Goal: Task Accomplishment & Management: Manage account settings

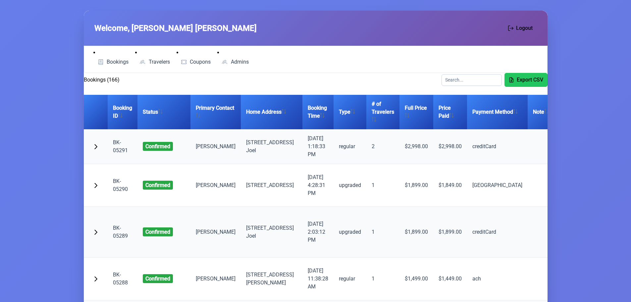
click at [121, 151] on link "BK-05291" at bounding box center [120, 146] width 15 height 14
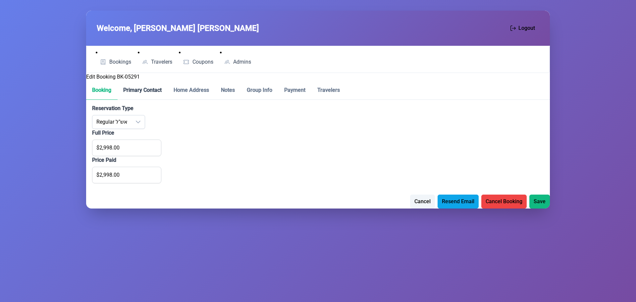
click at [142, 92] on p-tab "Primary Contact" at bounding box center [142, 90] width 50 height 19
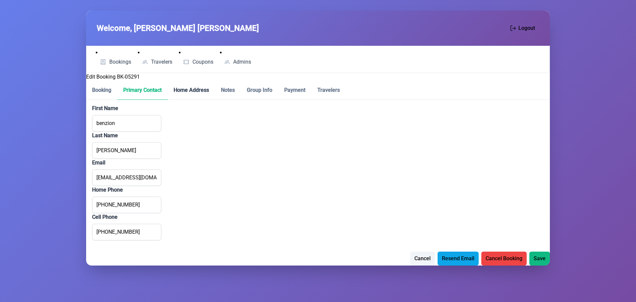
click at [195, 90] on p-tab "Home Address" at bounding box center [191, 90] width 47 height 19
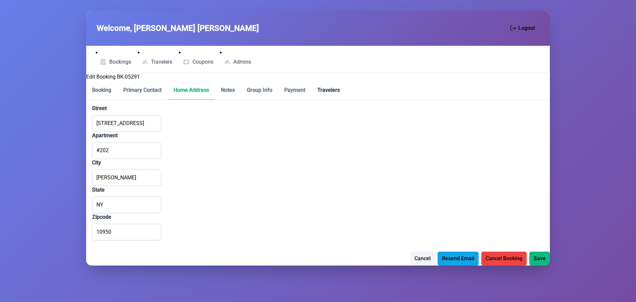
click at [343, 91] on p-tab "Travelers" at bounding box center [329, 90] width 34 height 19
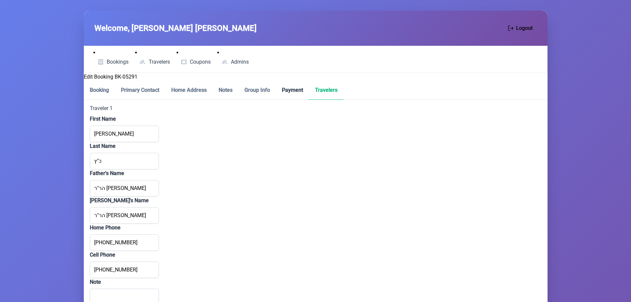
click at [289, 89] on p-tab "Payment" at bounding box center [292, 90] width 33 height 19
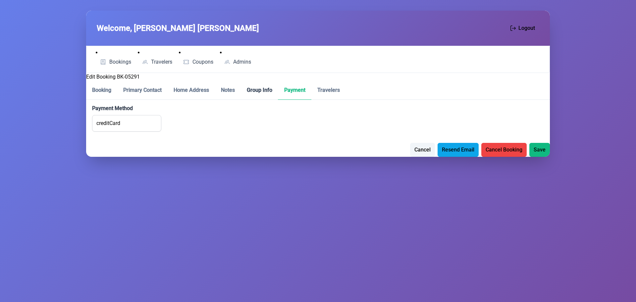
click at [261, 89] on p-tab "Group Info" at bounding box center [259, 90] width 37 height 19
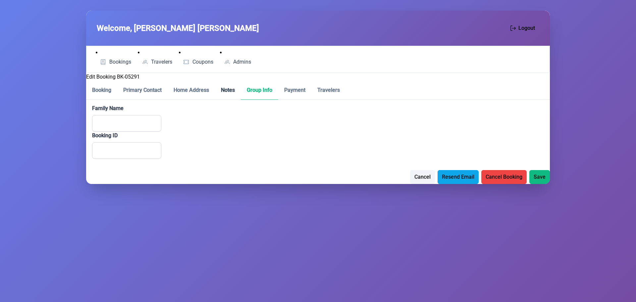
click at [220, 89] on p-tab "Notes" at bounding box center [228, 90] width 26 height 19
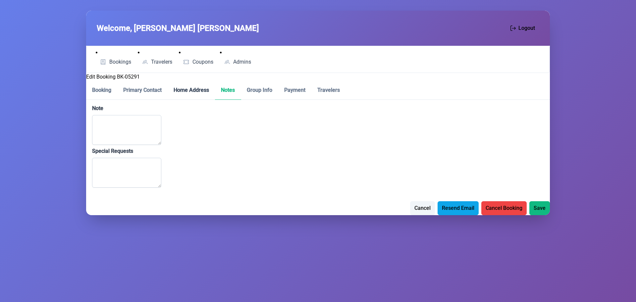
click at [196, 92] on p-tab "Home Address" at bounding box center [191, 90] width 47 height 19
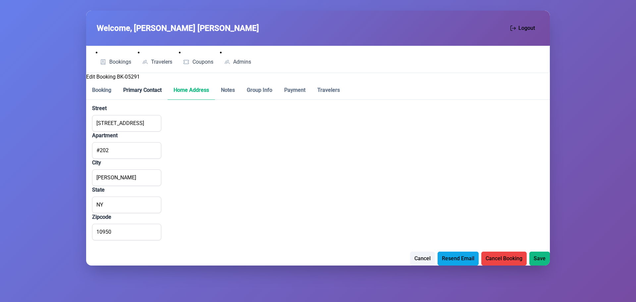
click at [157, 92] on p-tab "Primary Contact" at bounding box center [142, 90] width 50 height 19
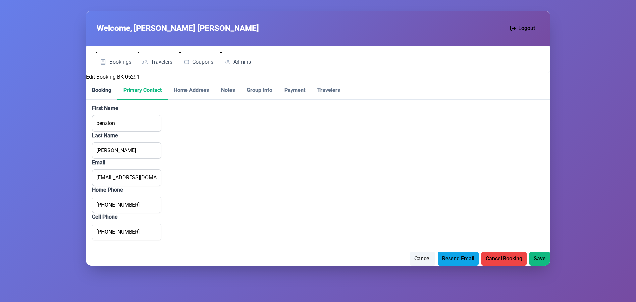
click at [92, 89] on p-tab "Booking" at bounding box center [101, 90] width 31 height 19
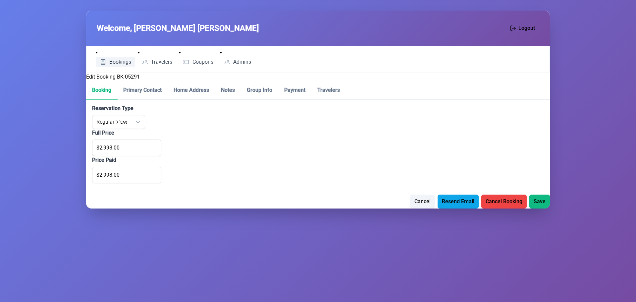
click at [120, 59] on span "Bookings" at bounding box center [120, 61] width 22 height 5
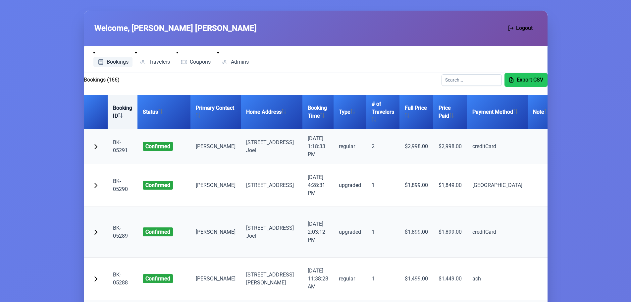
click at [118, 119] on th "Booking ID" at bounding box center [123, 112] width 30 height 34
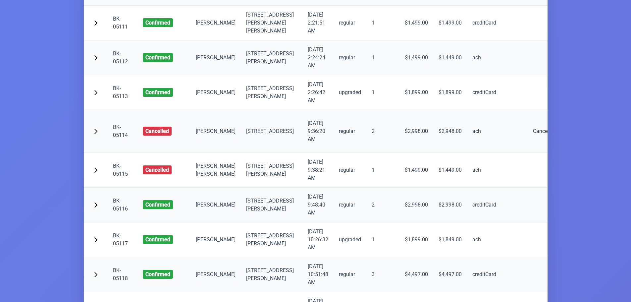
scroll to position [298, 0]
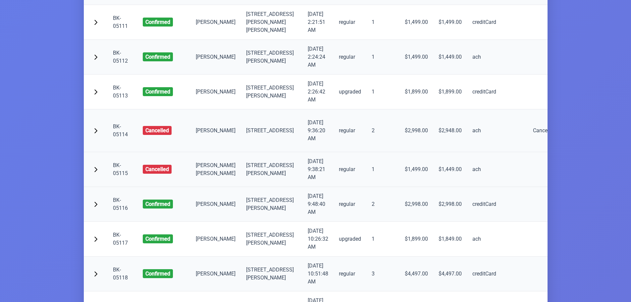
click at [125, 176] on link "BK-05115" at bounding box center [120, 169] width 15 height 14
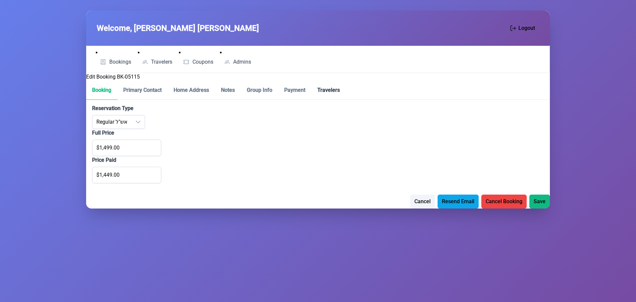
click at [320, 93] on p-tab "Travelers" at bounding box center [329, 90] width 34 height 19
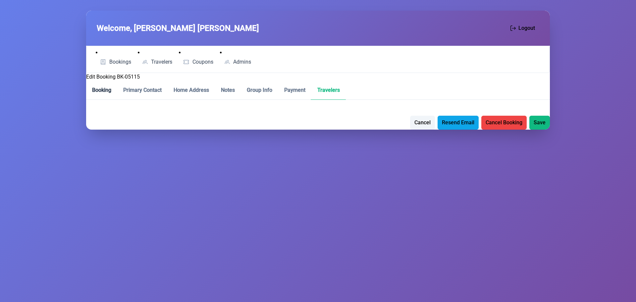
click at [102, 89] on p-tab "Booking" at bounding box center [101, 90] width 31 height 19
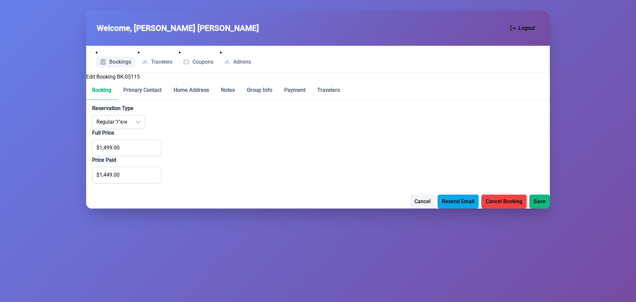
click at [105, 68] on ul "Bookings Travelers Coupons Admins" at bounding box center [172, 59] width 165 height 21
click at [106, 64] on span "Bookings" at bounding box center [103, 61] width 7 height 5
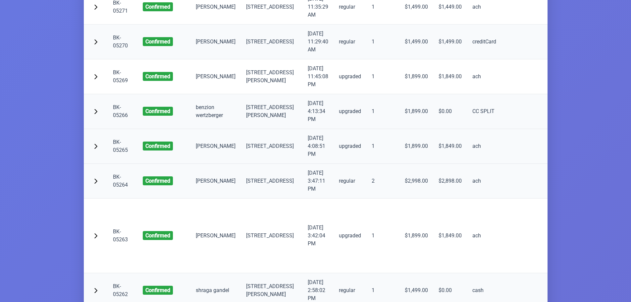
scroll to position [1160, 0]
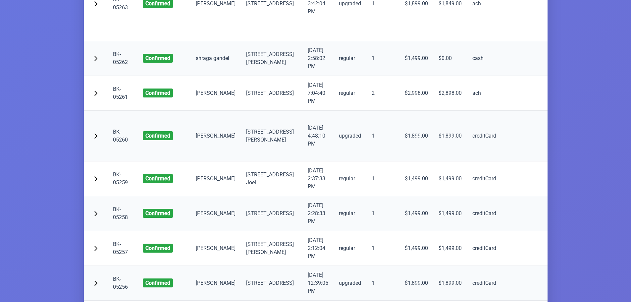
click at [122, 143] on link "BK-05260" at bounding box center [120, 136] width 15 height 14
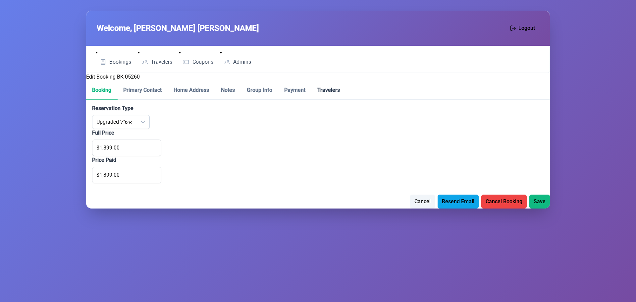
click at [331, 90] on p-tab "Travelers" at bounding box center [329, 90] width 34 height 19
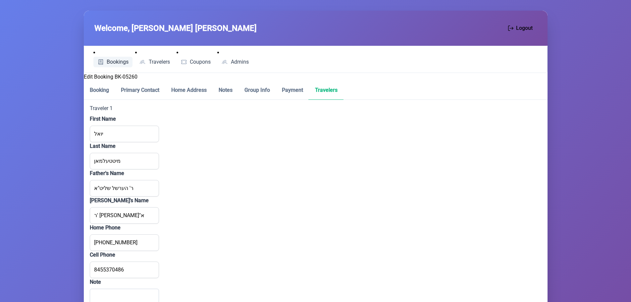
click at [114, 61] on span "Bookings" at bounding box center [118, 61] width 22 height 5
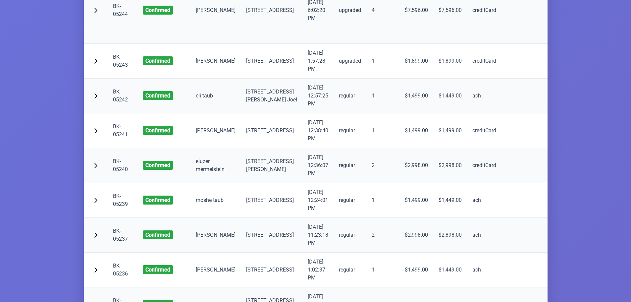
scroll to position [1889, 0]
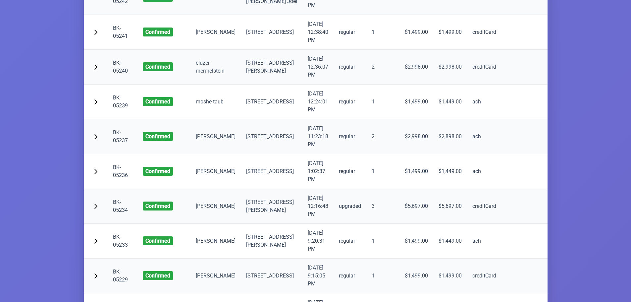
click at [119, 144] on link "BK-05237" at bounding box center [120, 136] width 15 height 14
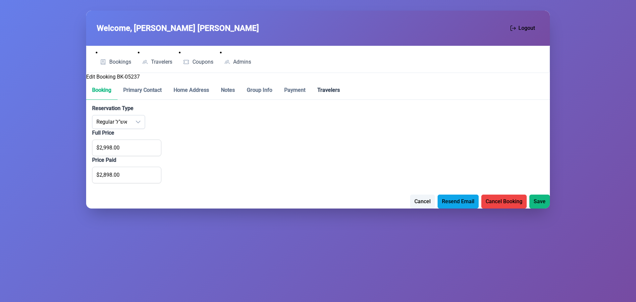
click at [322, 91] on p-tab "Travelers" at bounding box center [329, 90] width 34 height 19
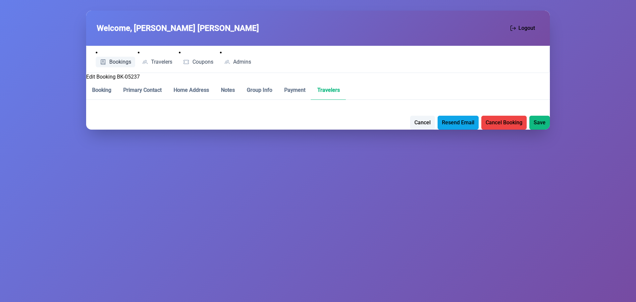
click at [111, 63] on span "Bookings" at bounding box center [120, 61] width 22 height 5
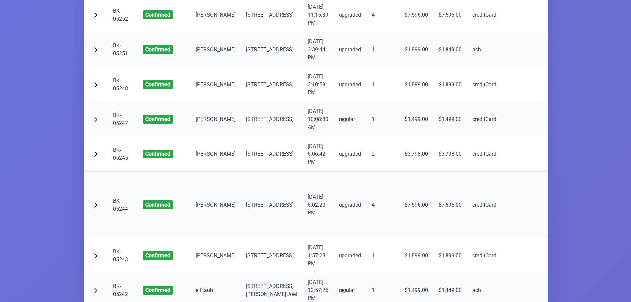
scroll to position [1624, 0]
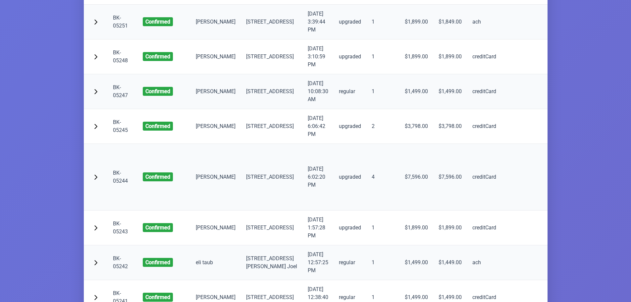
click at [119, 29] on link "BK-05251" at bounding box center [120, 22] width 15 height 14
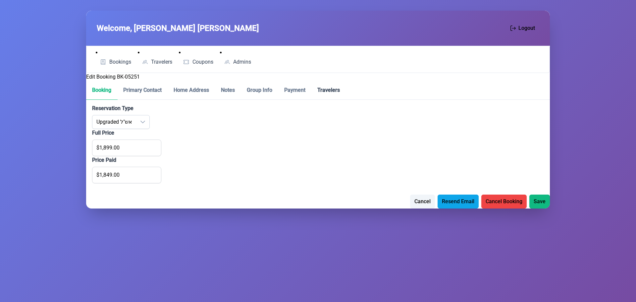
click at [337, 91] on p-tab "Travelers" at bounding box center [329, 90] width 34 height 19
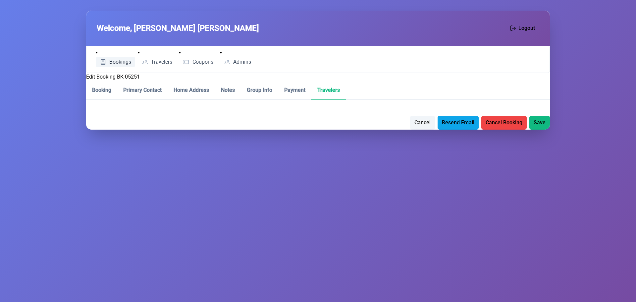
click at [115, 61] on span "Bookings" at bounding box center [120, 61] width 22 height 5
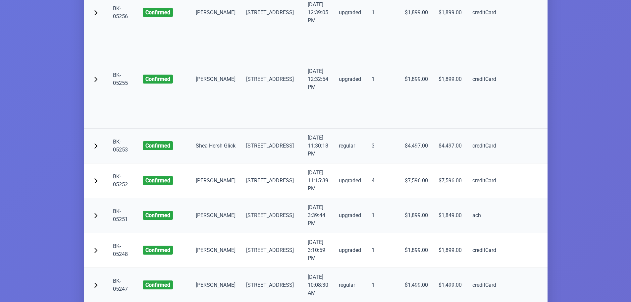
scroll to position [1425, 0]
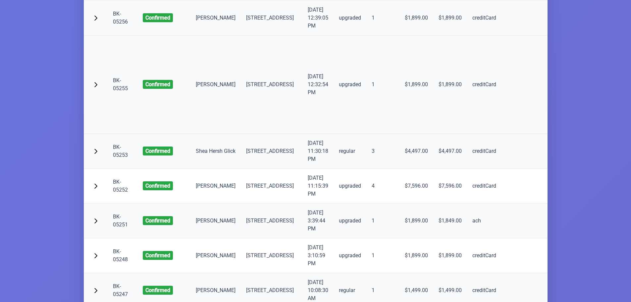
click at [123, 91] on link "BK-05255" at bounding box center [120, 84] width 15 height 14
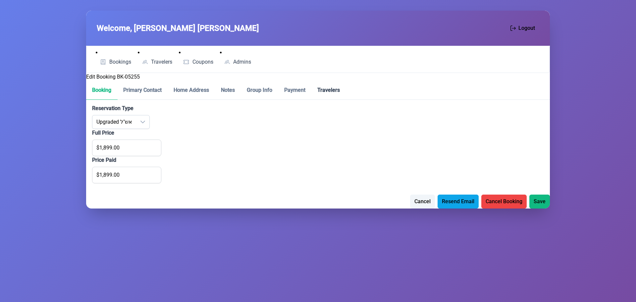
click at [329, 95] on p-tab "Travelers" at bounding box center [329, 90] width 34 height 19
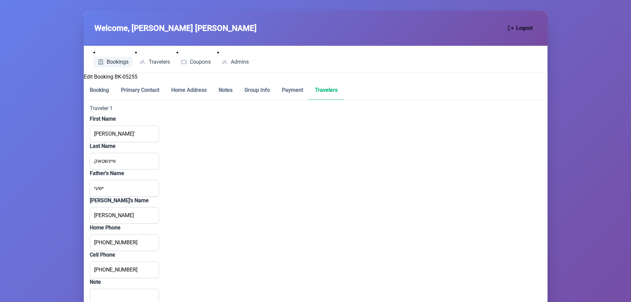
click at [110, 61] on span "Bookings" at bounding box center [118, 61] width 22 height 5
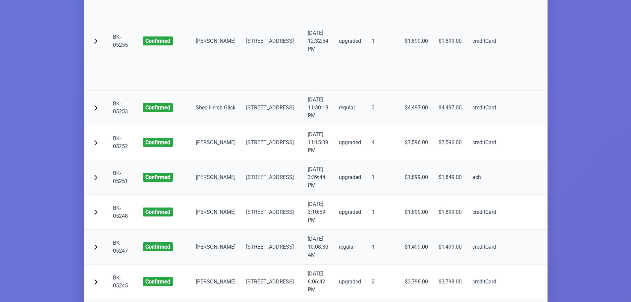
scroll to position [1491, 0]
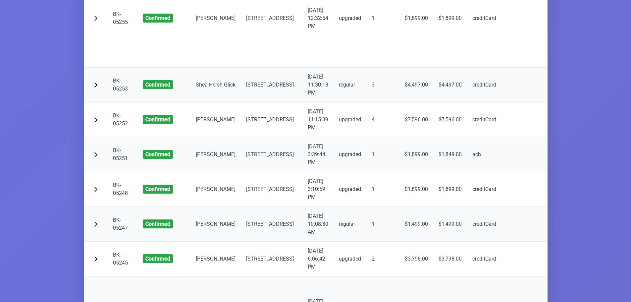
click at [118, 92] on link "BK-05253" at bounding box center [120, 85] width 15 height 14
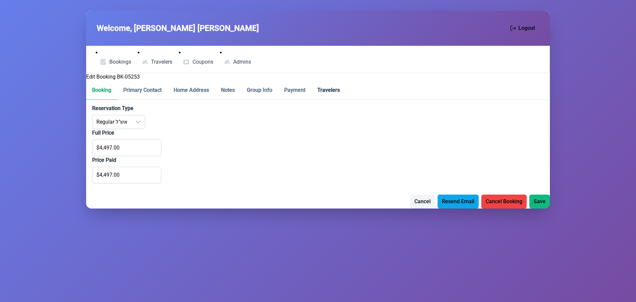
click at [326, 87] on p-tab "Travelers" at bounding box center [329, 90] width 34 height 19
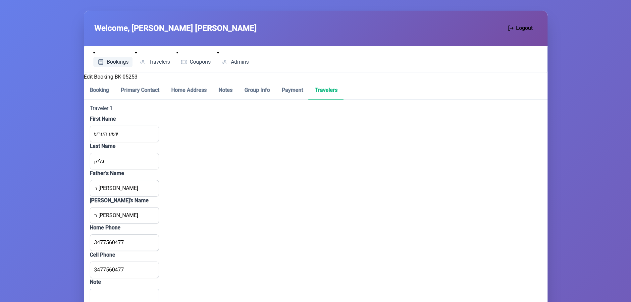
click at [107, 60] on span "Bookings" at bounding box center [118, 61] width 22 height 5
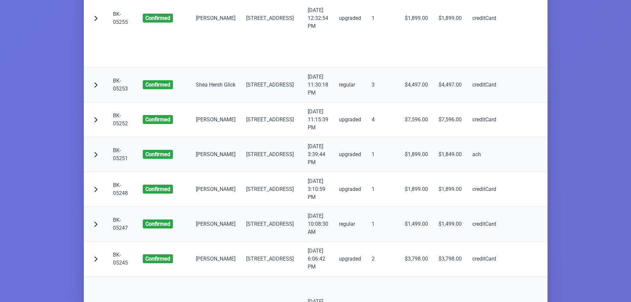
scroll to position [1525, 0]
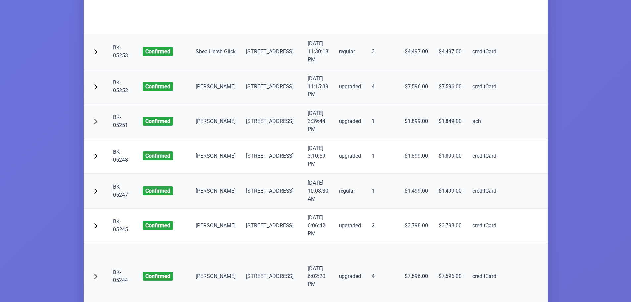
click at [122, 93] on link "BK-05252" at bounding box center [120, 86] width 15 height 14
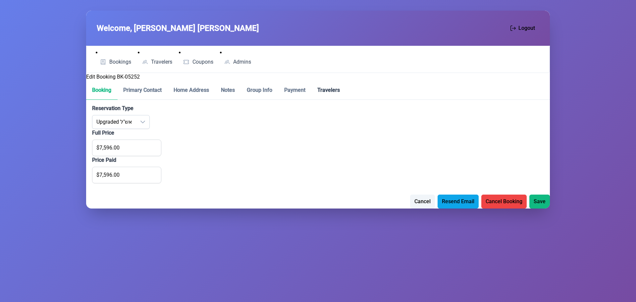
click at [330, 93] on p-tab "Travelers" at bounding box center [329, 90] width 34 height 19
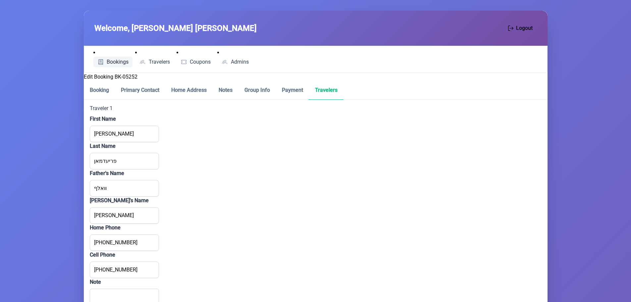
click at [108, 62] on span "Bookings" at bounding box center [118, 61] width 22 height 5
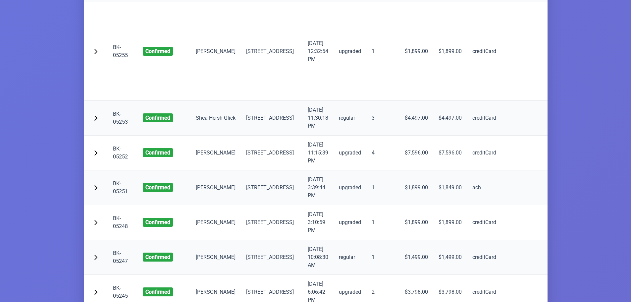
scroll to position [1591, 0]
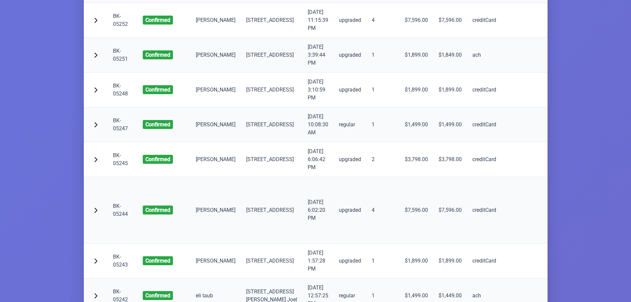
click at [117, 62] on link "BK-05251" at bounding box center [120, 55] width 15 height 14
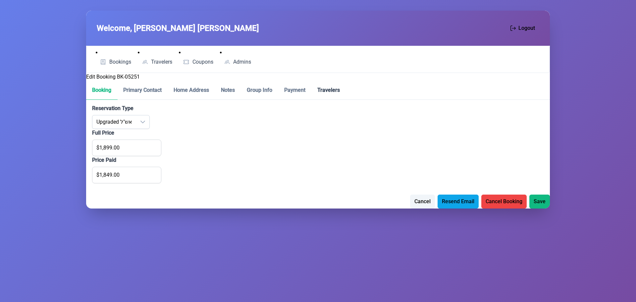
click at [327, 88] on p-tab "Travelers" at bounding box center [329, 90] width 34 height 19
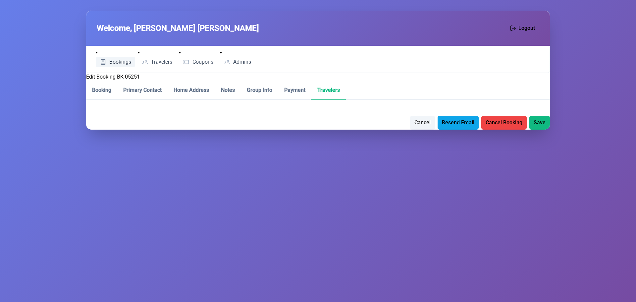
click at [113, 62] on span "Bookings" at bounding box center [120, 61] width 22 height 5
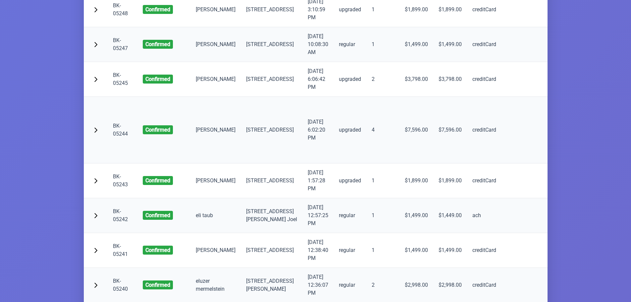
scroll to position [1657, 0]
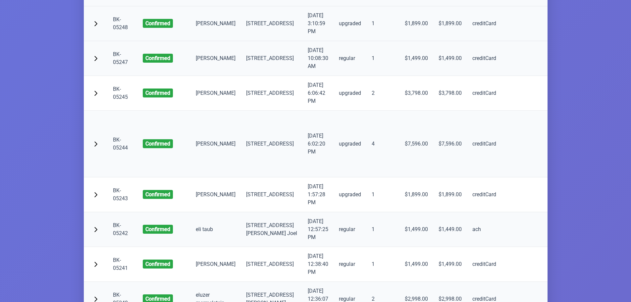
click at [121, 30] on link "BK-05248" at bounding box center [120, 23] width 15 height 14
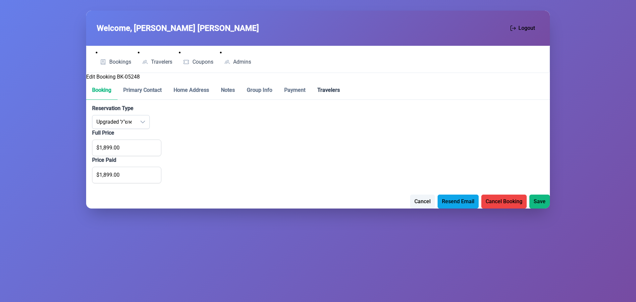
click at [328, 88] on p-tab "Travelers" at bounding box center [329, 90] width 34 height 19
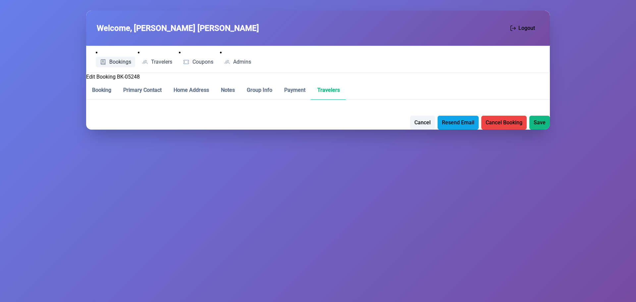
click at [112, 59] on span "Bookings" at bounding box center [120, 61] width 22 height 5
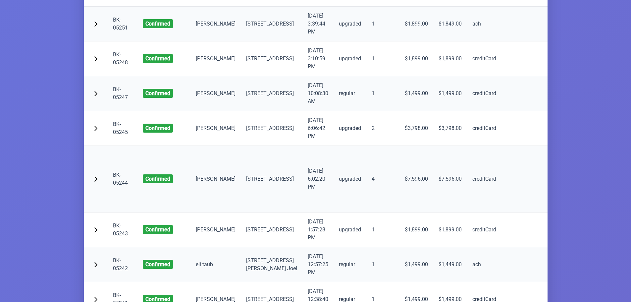
scroll to position [1624, 0]
